Goal: Find specific page/section: Find specific page/section

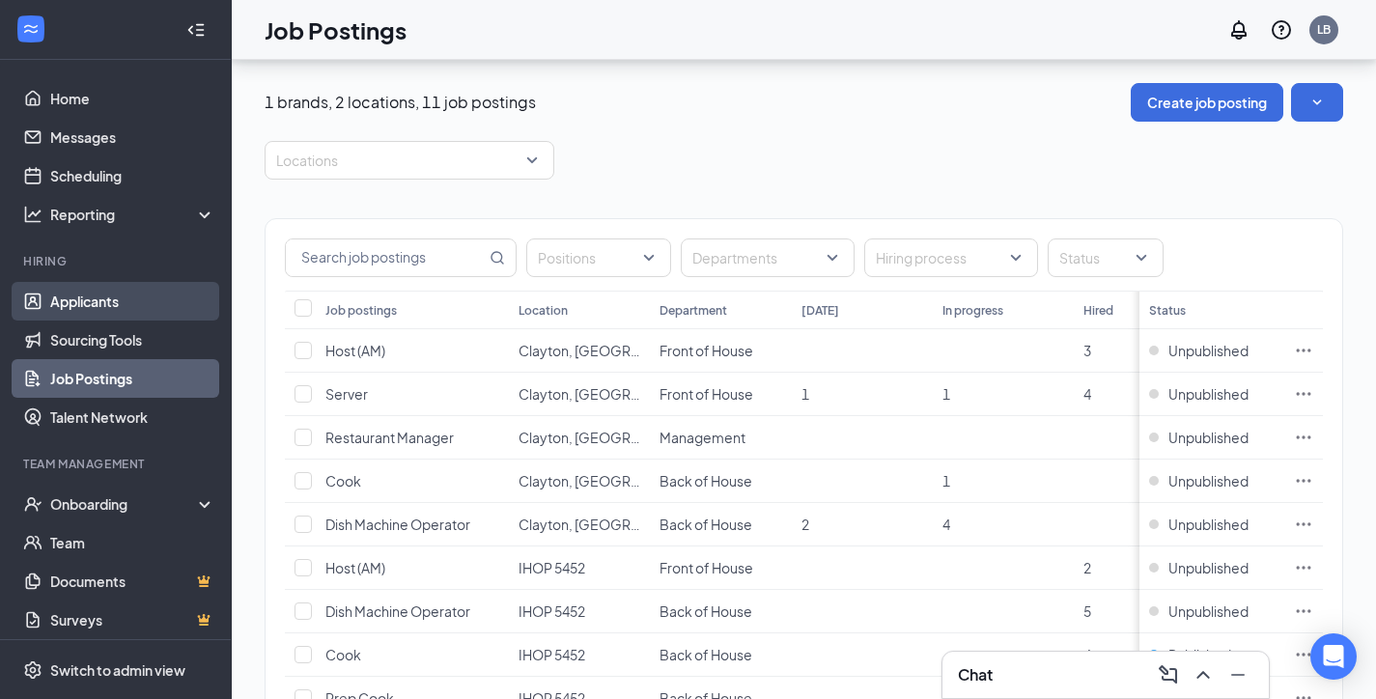
scroll to position [230, 0]
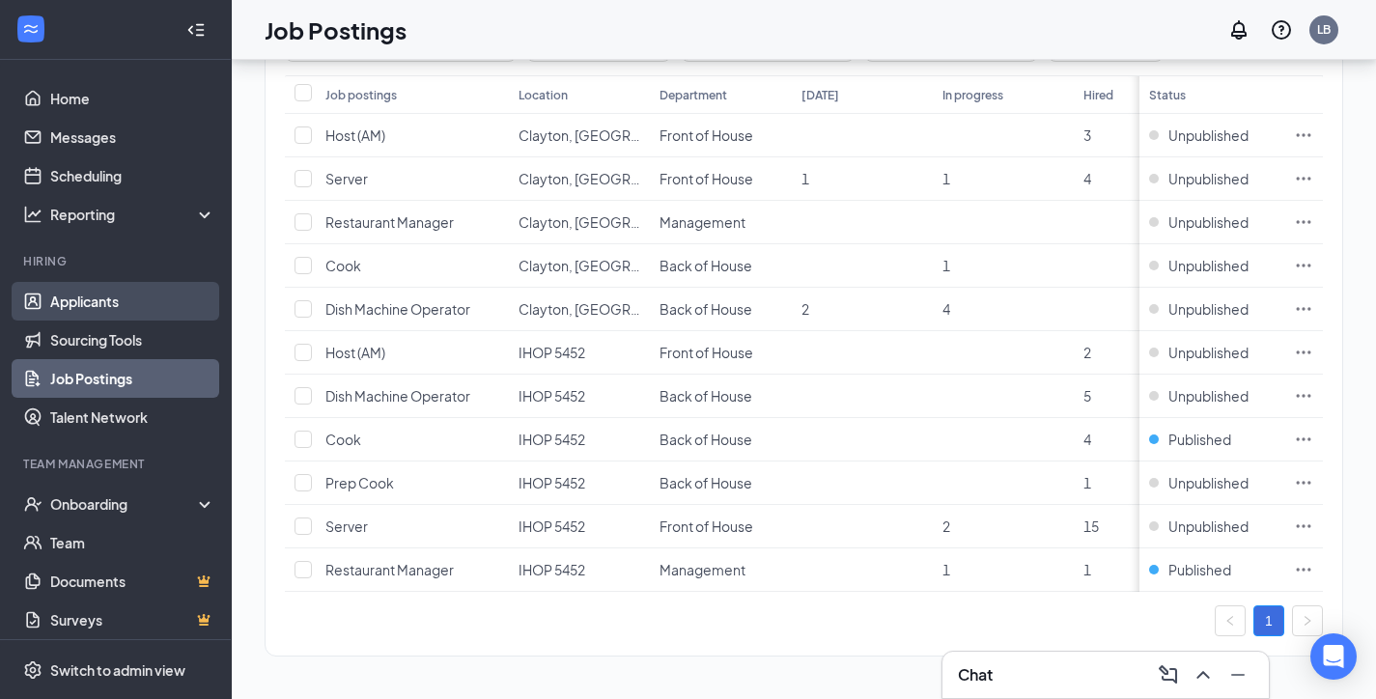
click at [97, 285] on link "Applicants" at bounding box center [132, 301] width 165 height 39
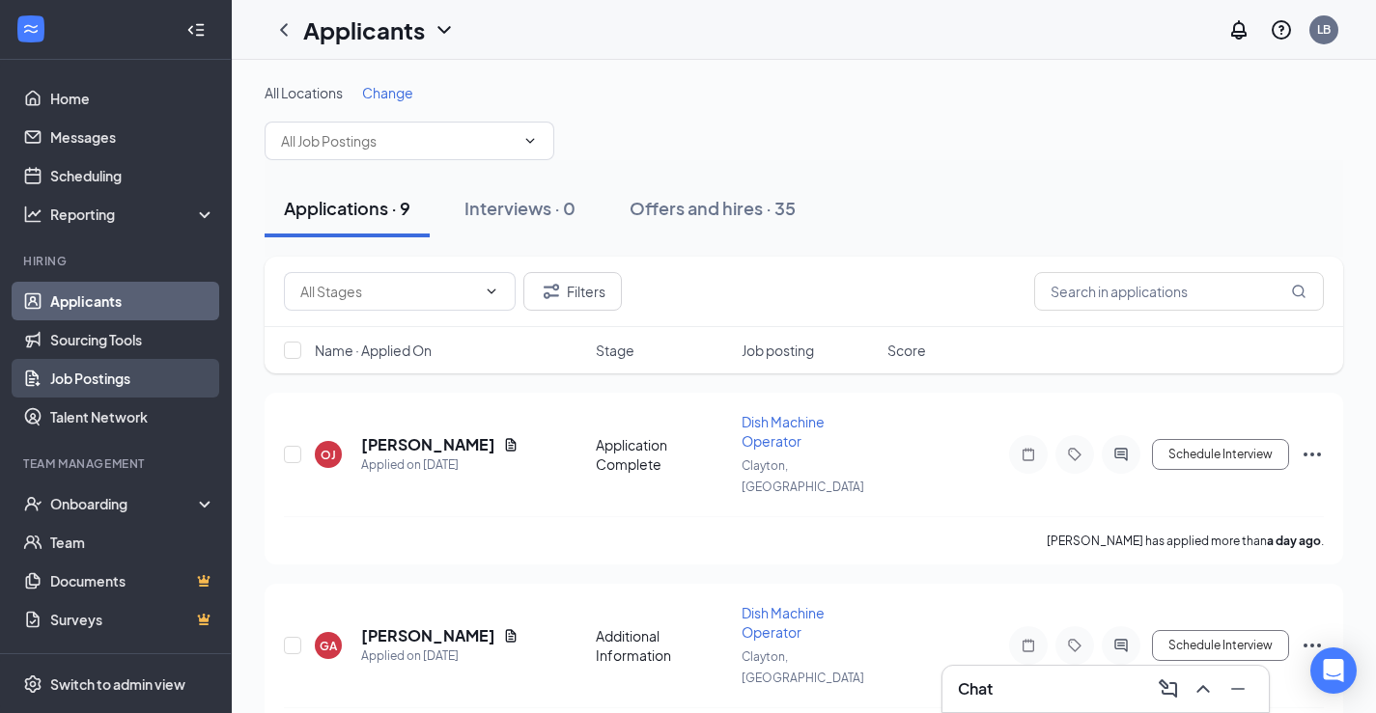
click at [63, 384] on link "Job Postings" at bounding box center [132, 378] width 165 height 39
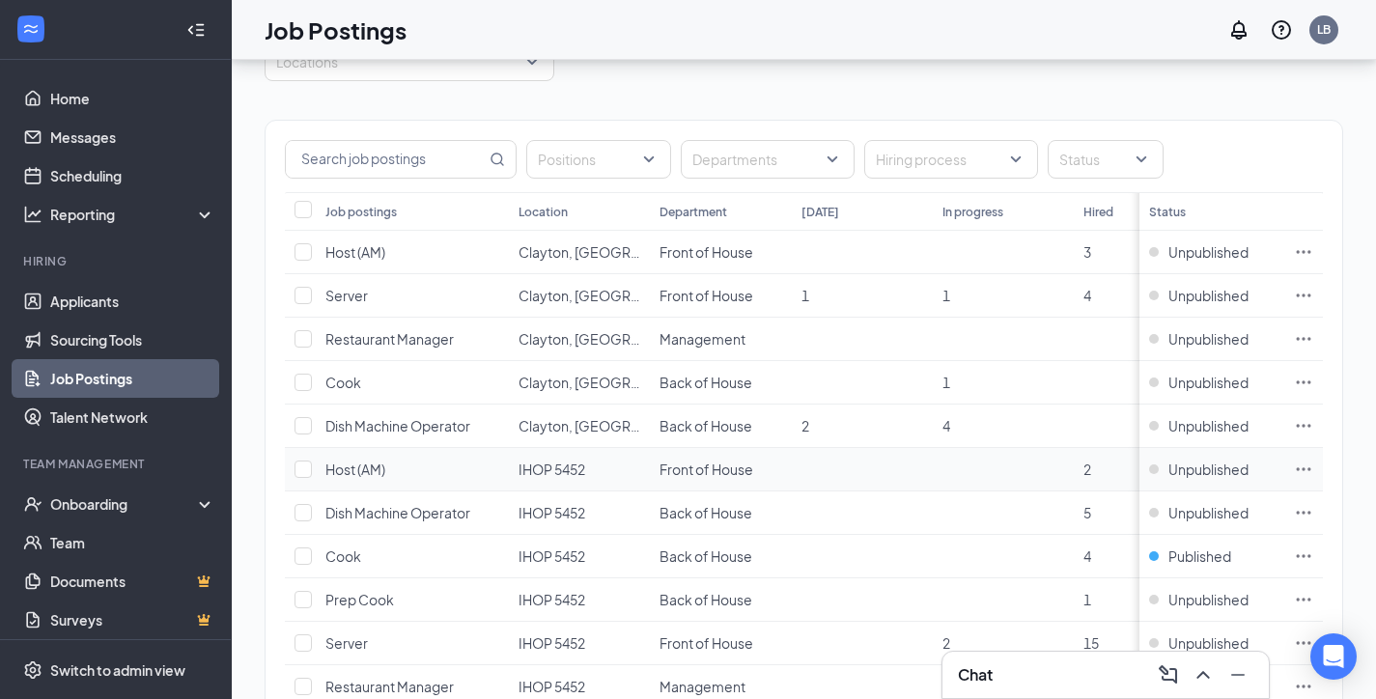
scroll to position [230, 0]
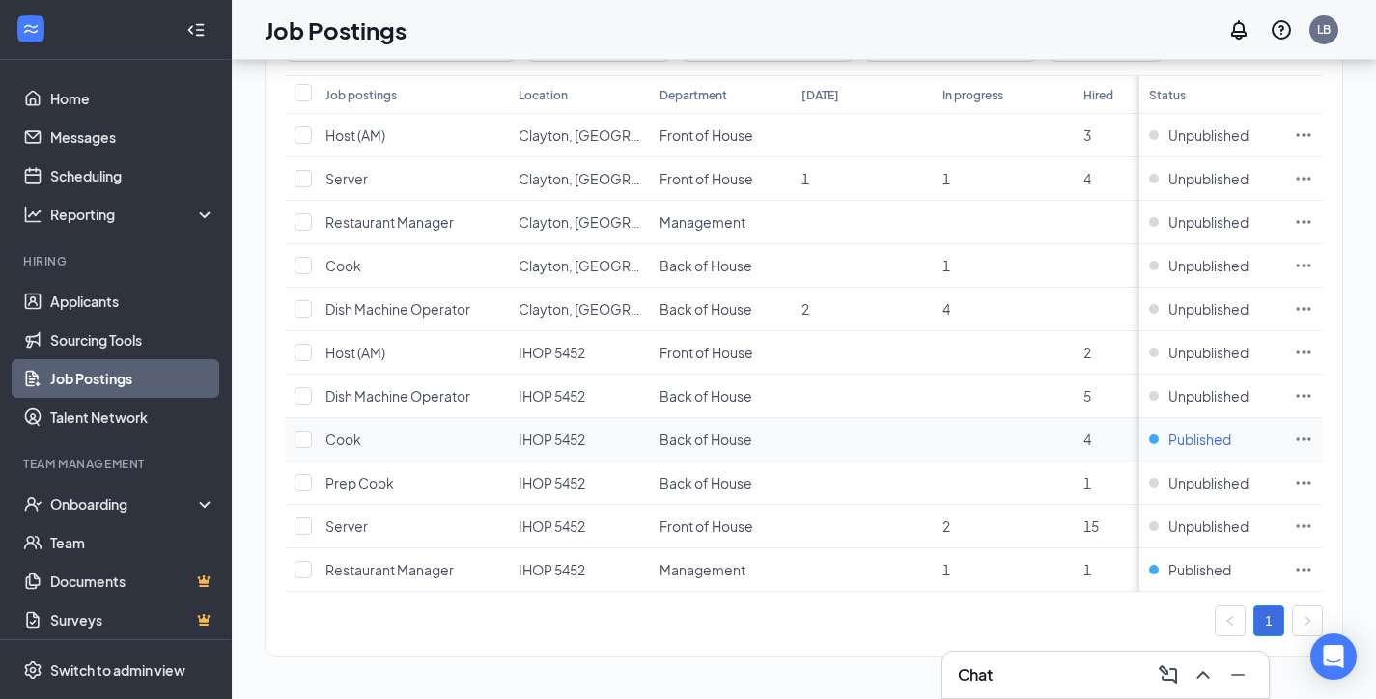
click at [1209, 430] on span "Published" at bounding box center [1199, 439] width 63 height 19
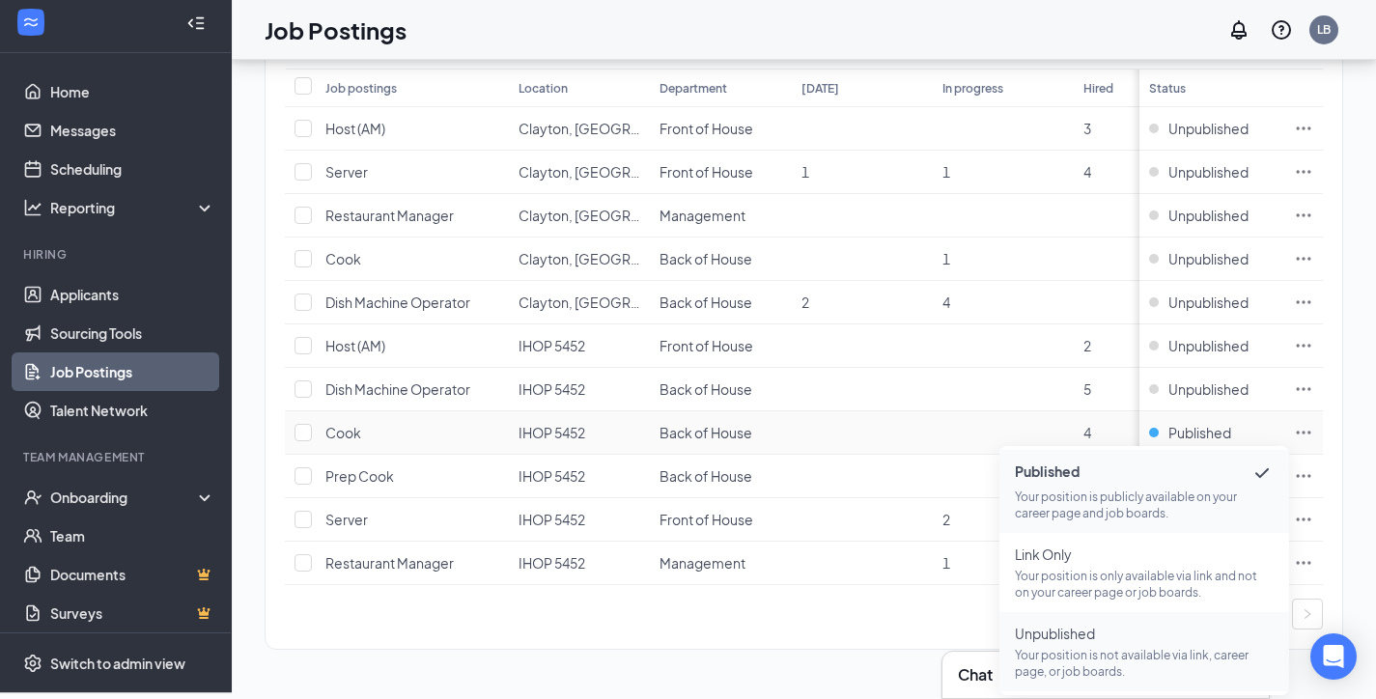
click at [1063, 656] on p "Your position is not available via link, career page, or job boards." at bounding box center [1144, 663] width 259 height 33
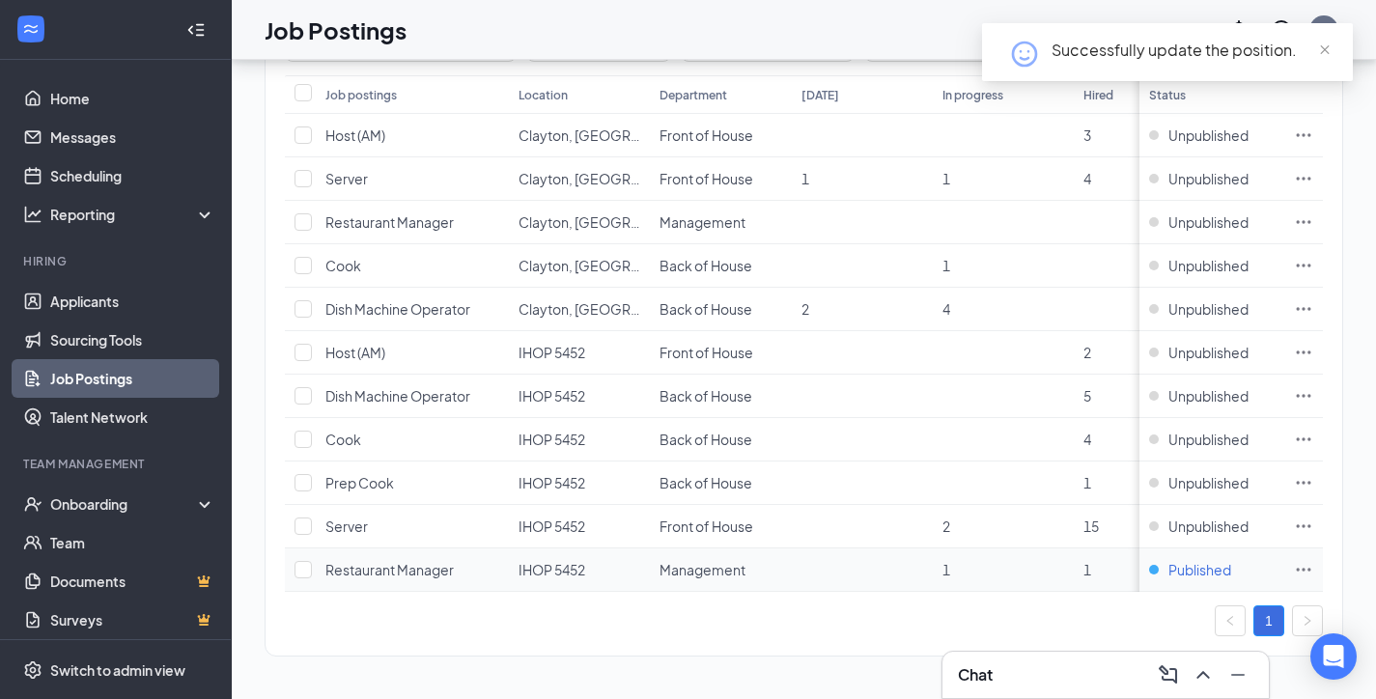
click at [1210, 560] on span "Published" at bounding box center [1199, 569] width 63 height 19
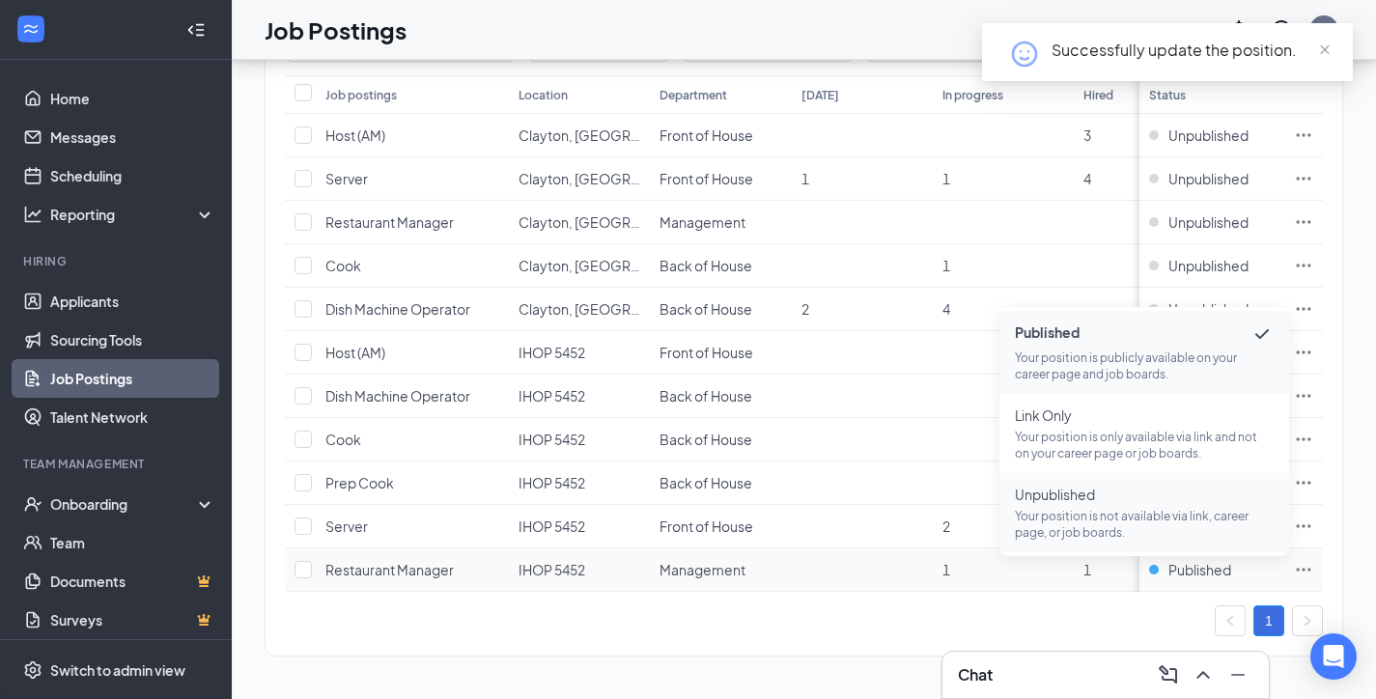
click at [1117, 508] on p "Your position is not available via link, career page, or job boards." at bounding box center [1144, 524] width 259 height 33
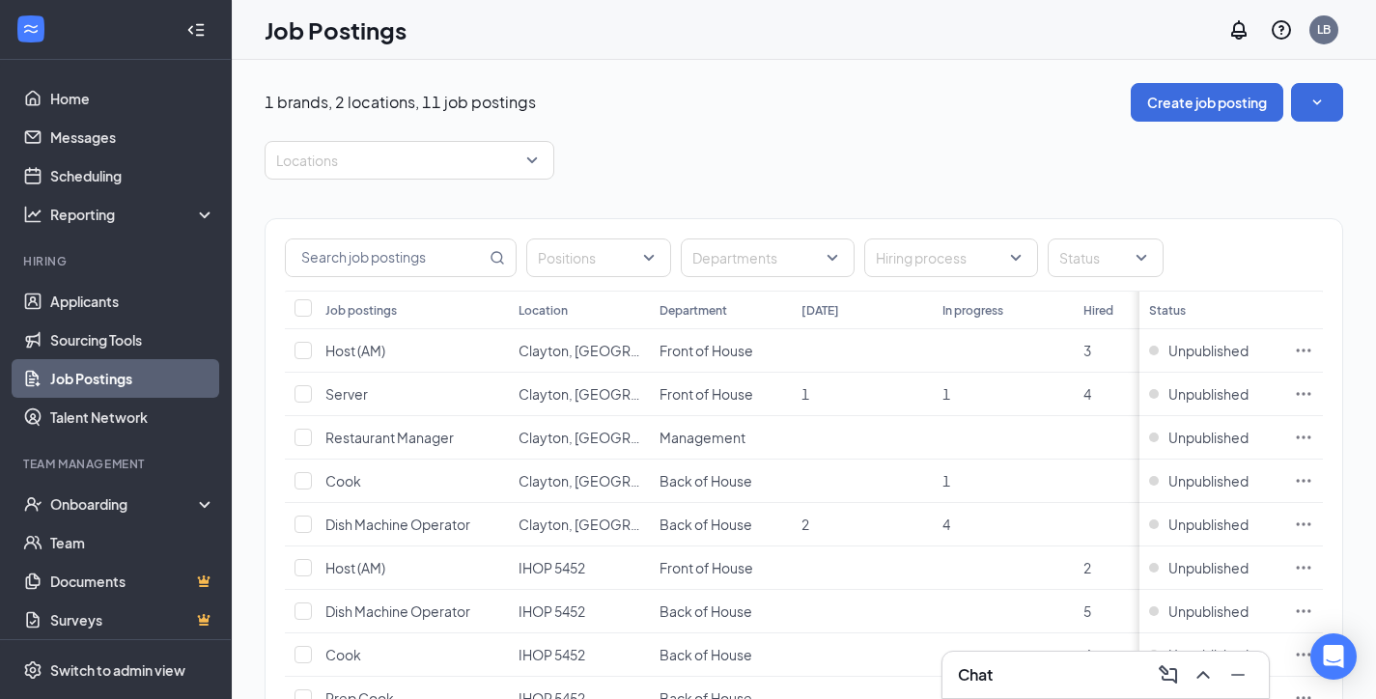
scroll to position [230, 0]
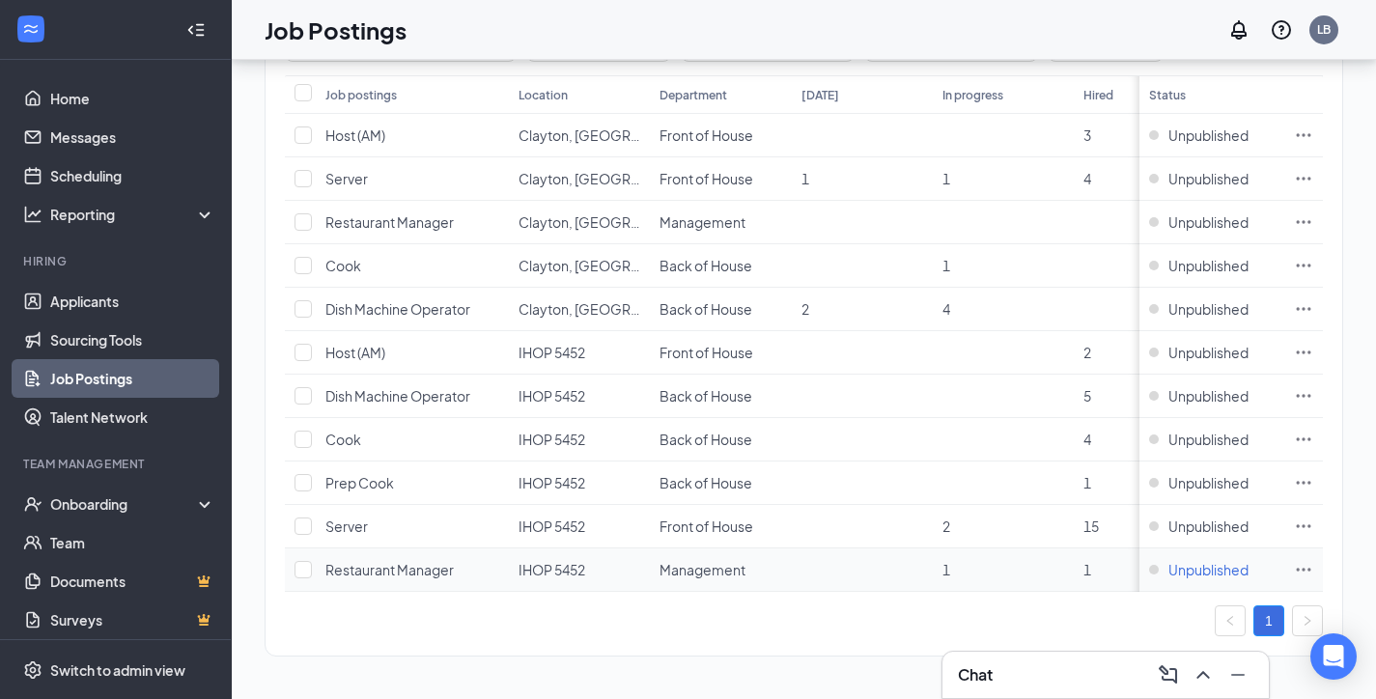
click at [1228, 561] on span "Unpublished" at bounding box center [1208, 569] width 80 height 19
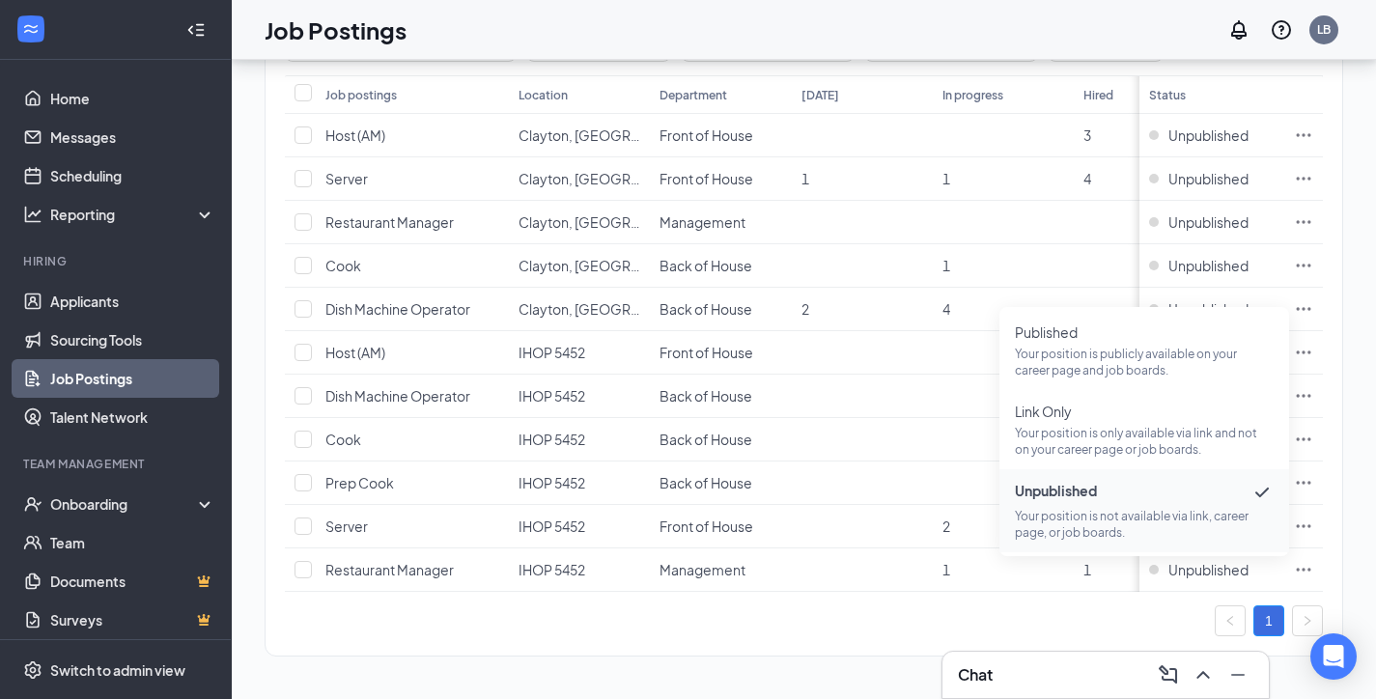
click at [789, 606] on div "1" at bounding box center [804, 620] width 1038 height 31
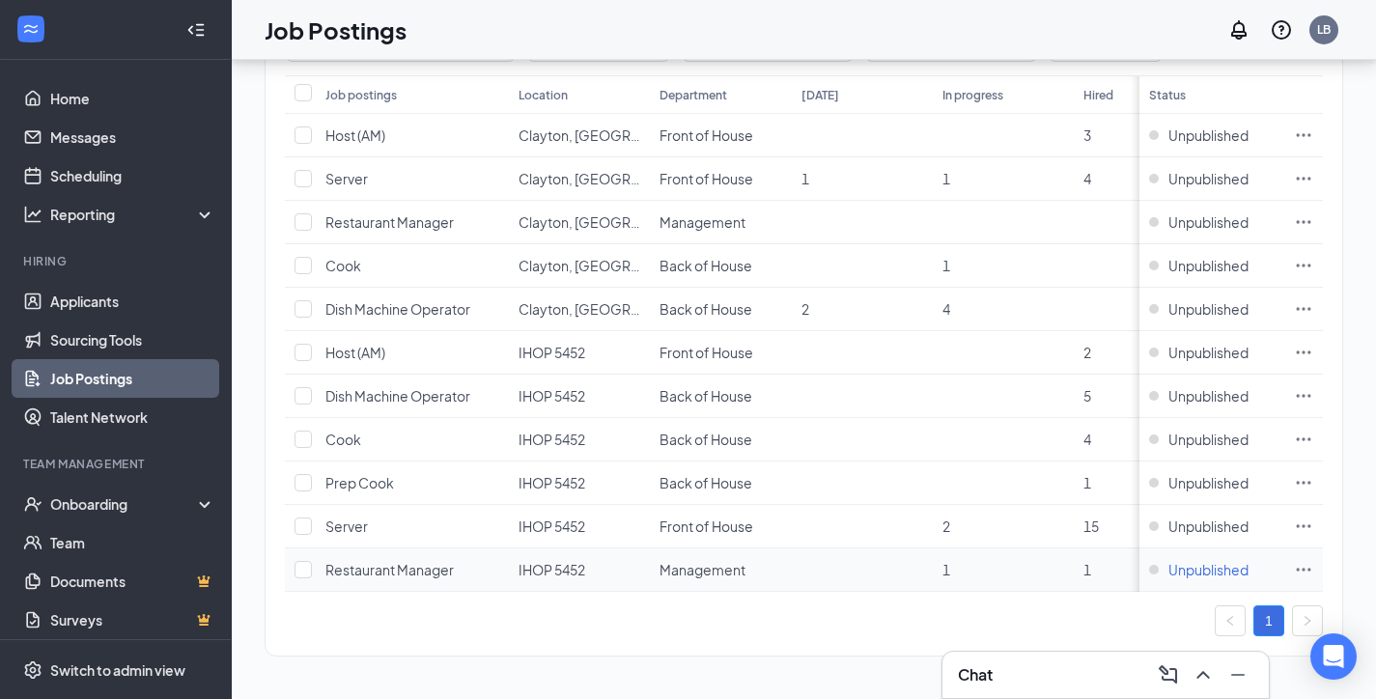
click at [1220, 560] on span "Unpublished" at bounding box center [1208, 569] width 80 height 19
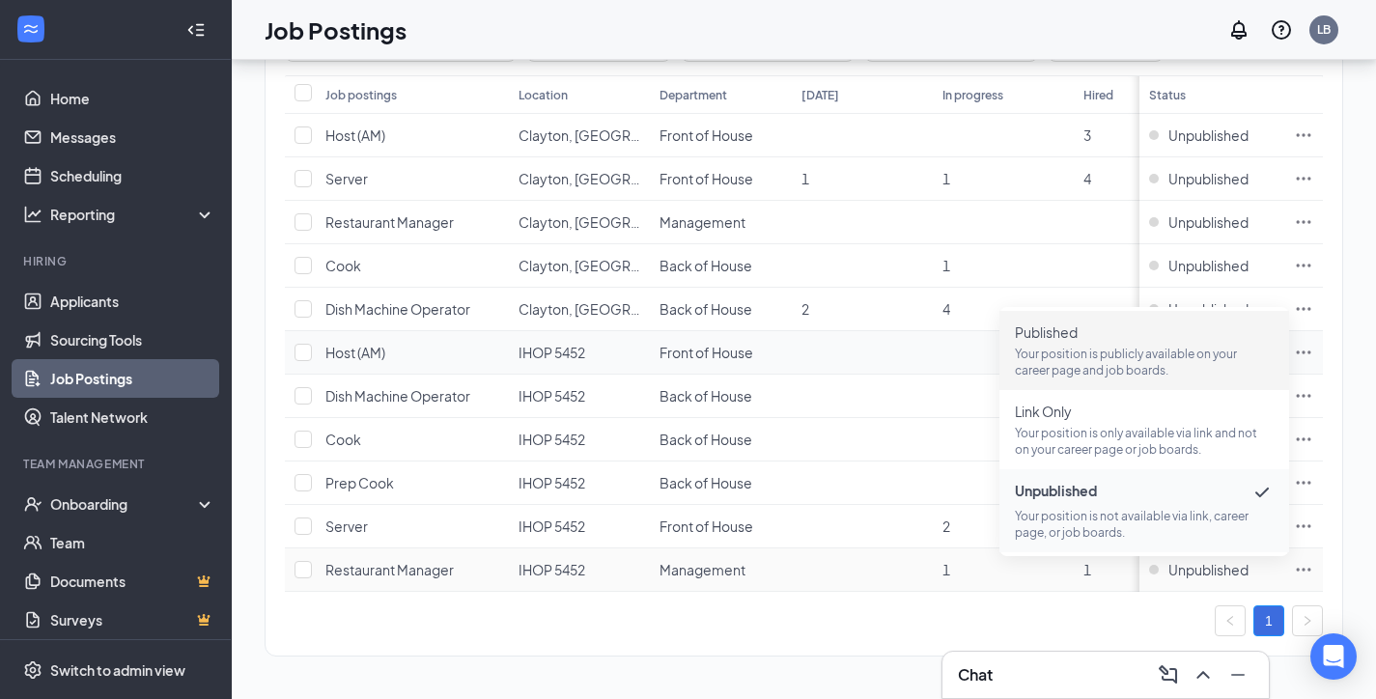
click at [1134, 346] on p "Your position is publicly available on your career page and job boards." at bounding box center [1144, 362] width 259 height 33
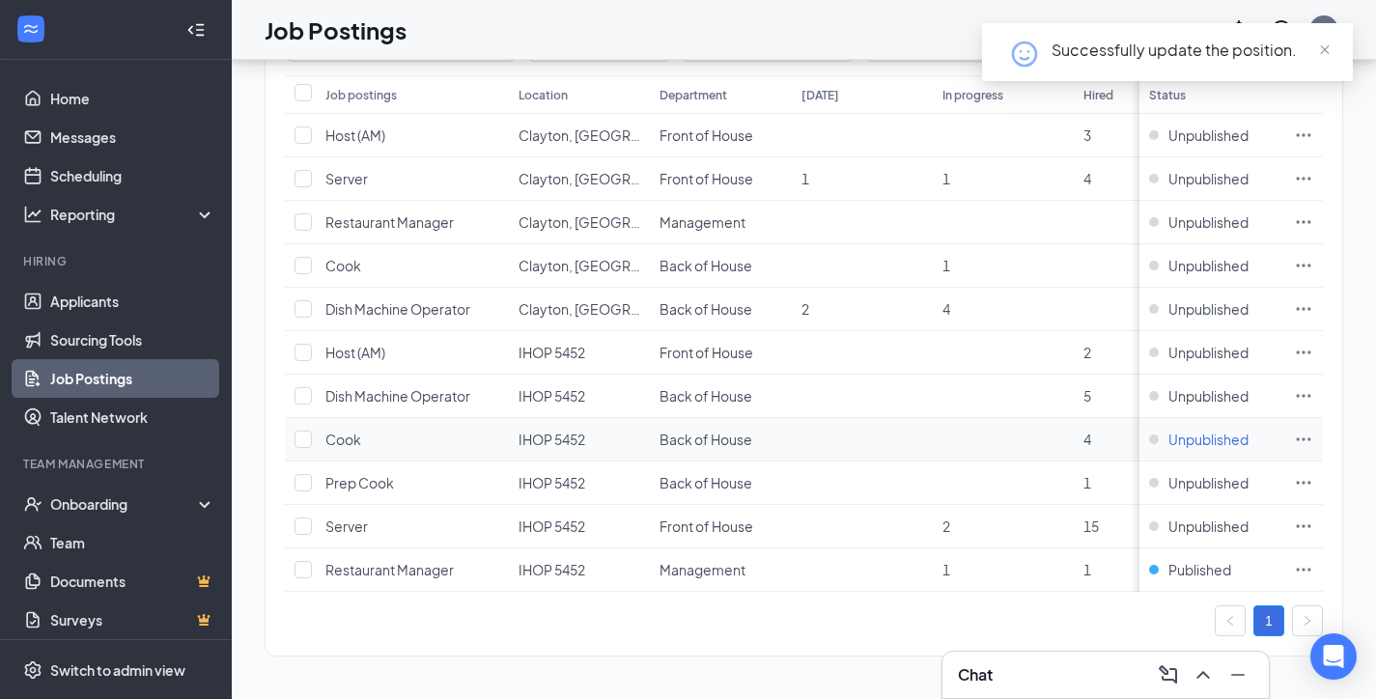
click at [1215, 430] on span "Unpublished" at bounding box center [1208, 439] width 80 height 19
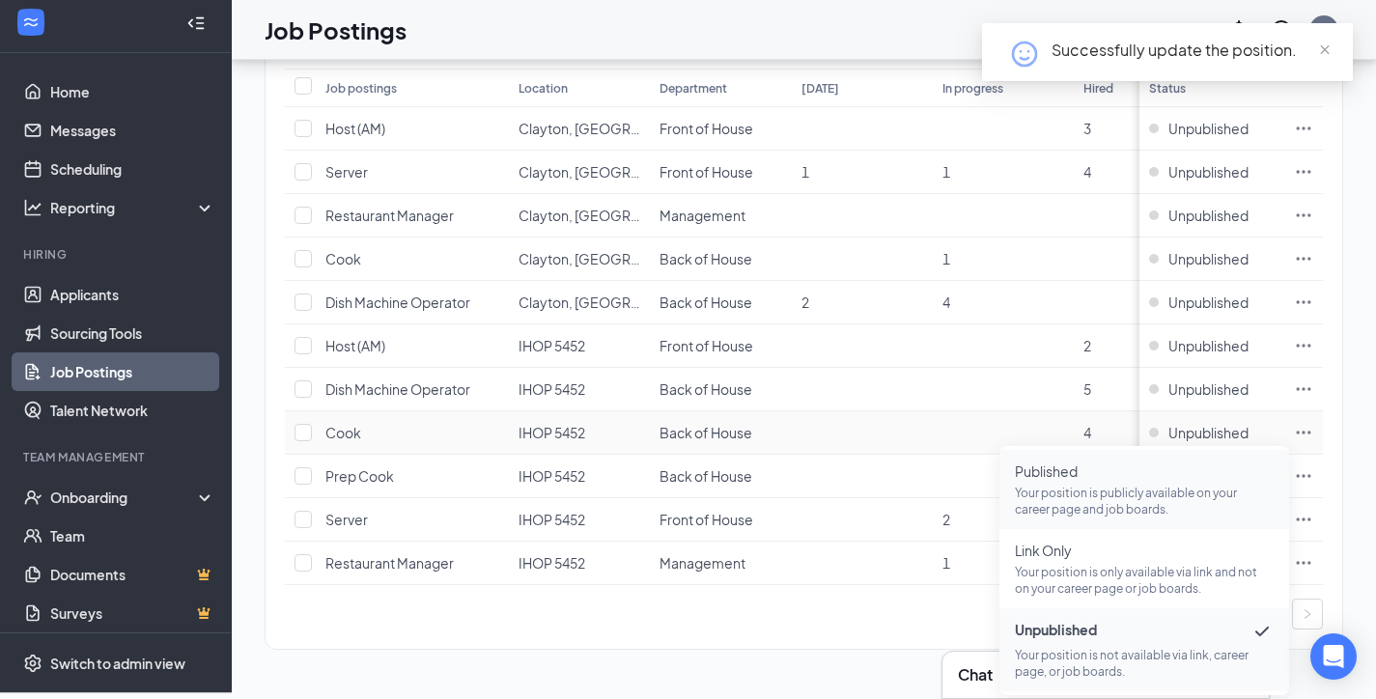
click at [1120, 485] on p "Your position is publicly available on your career page and job boards." at bounding box center [1144, 501] width 259 height 33
